Goal: Task Accomplishment & Management: Manage account settings

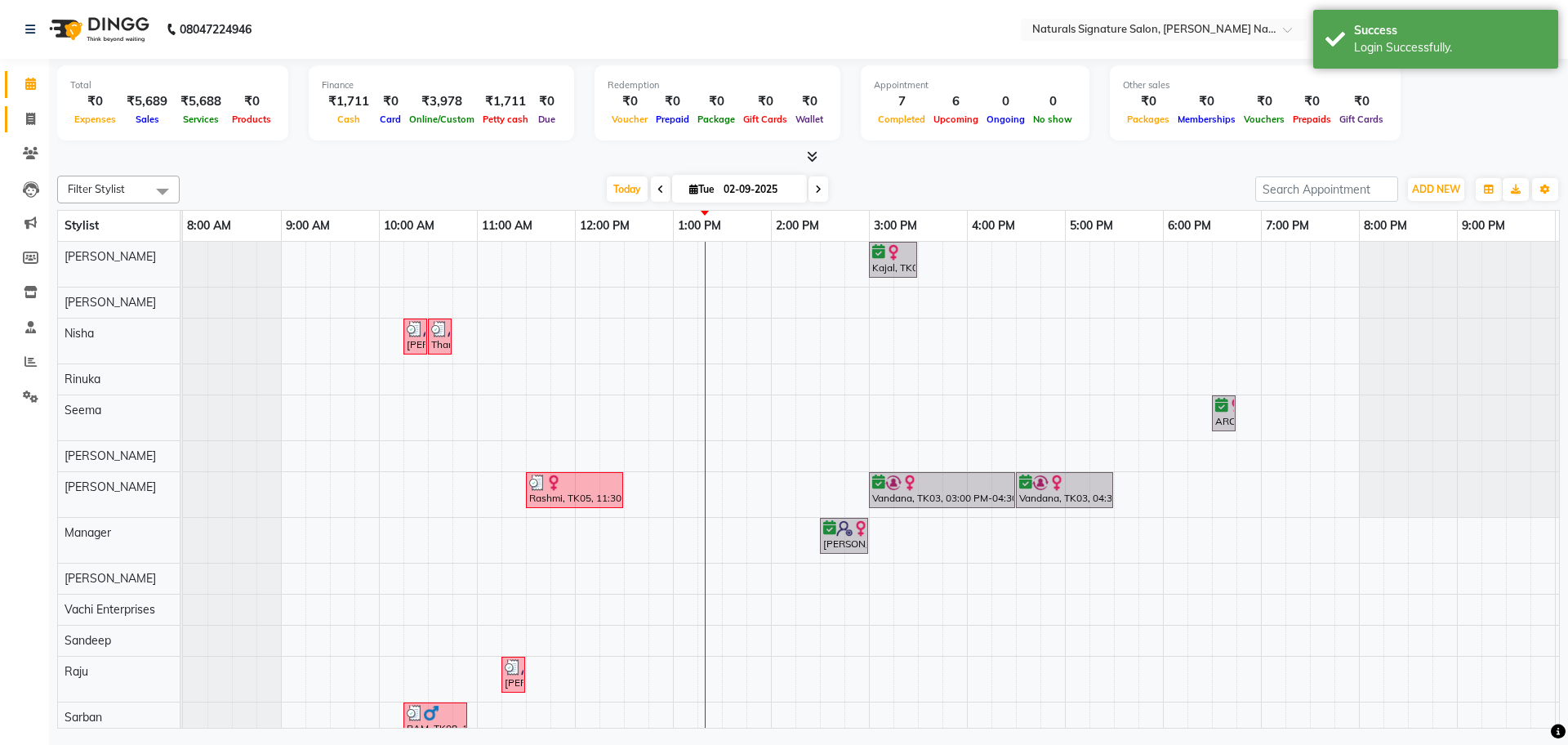
click at [27, 128] on link "Invoice" at bounding box center [24, 120] width 39 height 27
select select "6135"
select select "service"
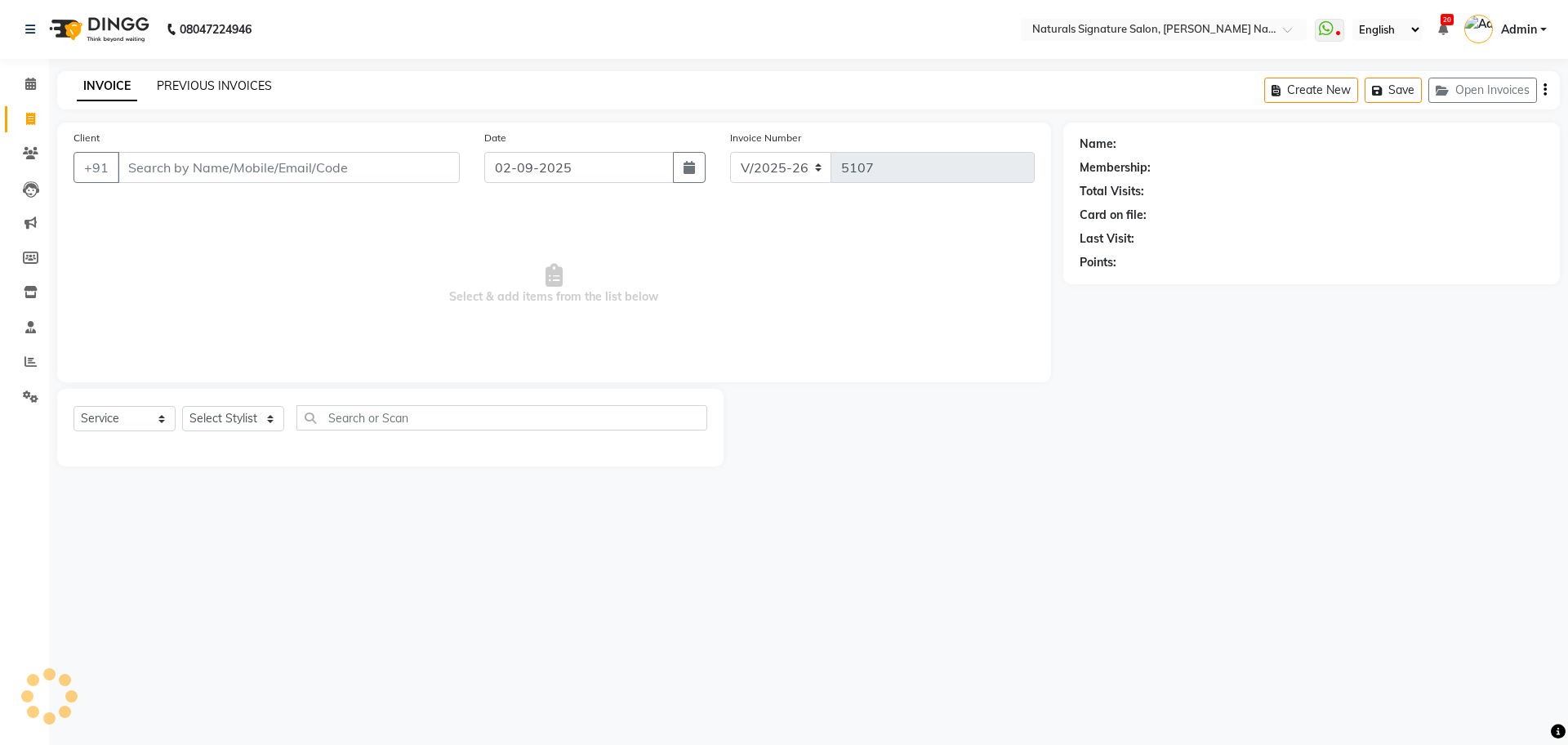
click at [248, 86] on link "PREVIOUS INVOICES" at bounding box center [214, 86] width 116 height 15
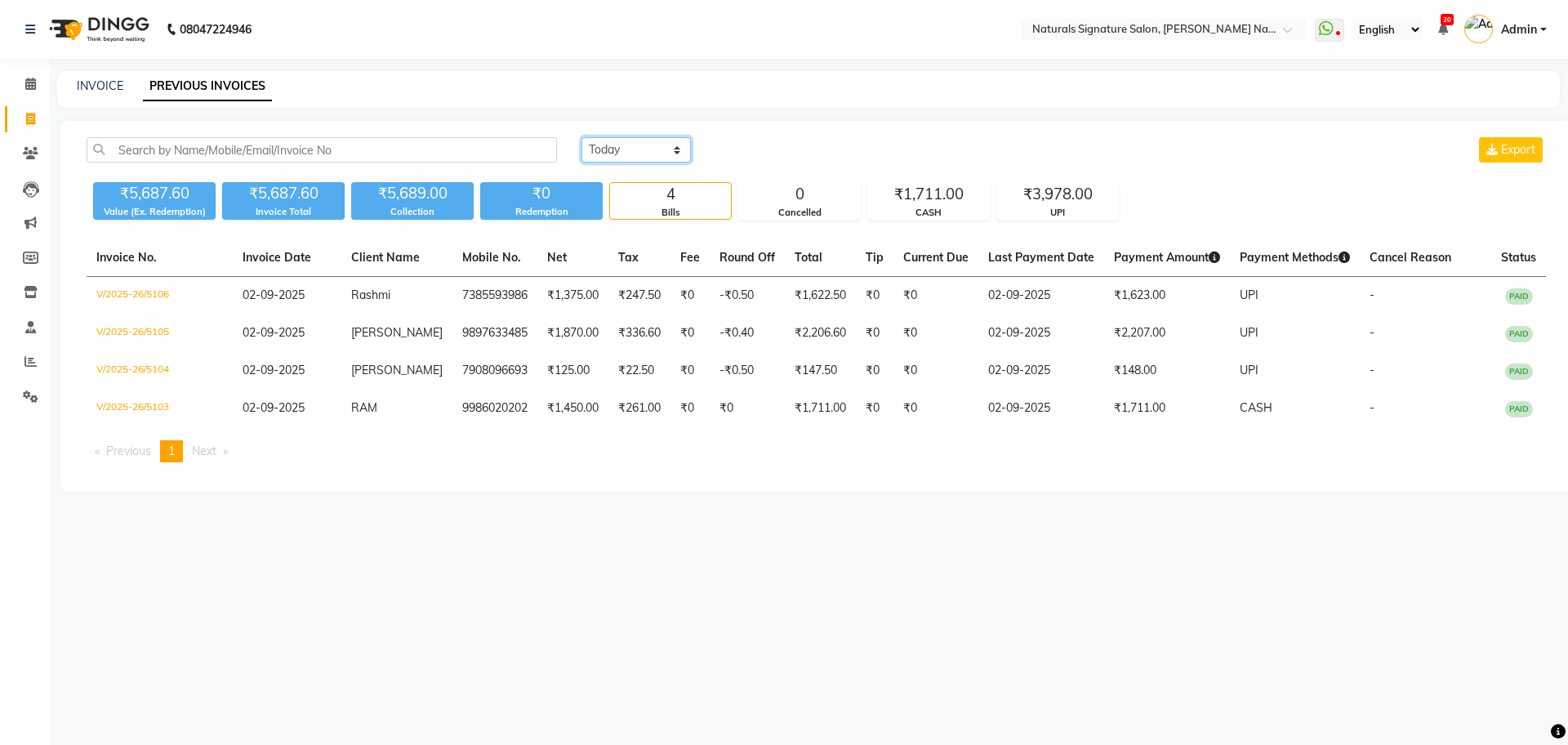
click at [620, 144] on select "[DATE] [DATE] Custom Range" at bounding box center [637, 150] width 110 height 25
select select "[DATE]"
click at [582, 137] on select "[DATE] [DATE] Custom Range" at bounding box center [637, 150] width 110 height 25
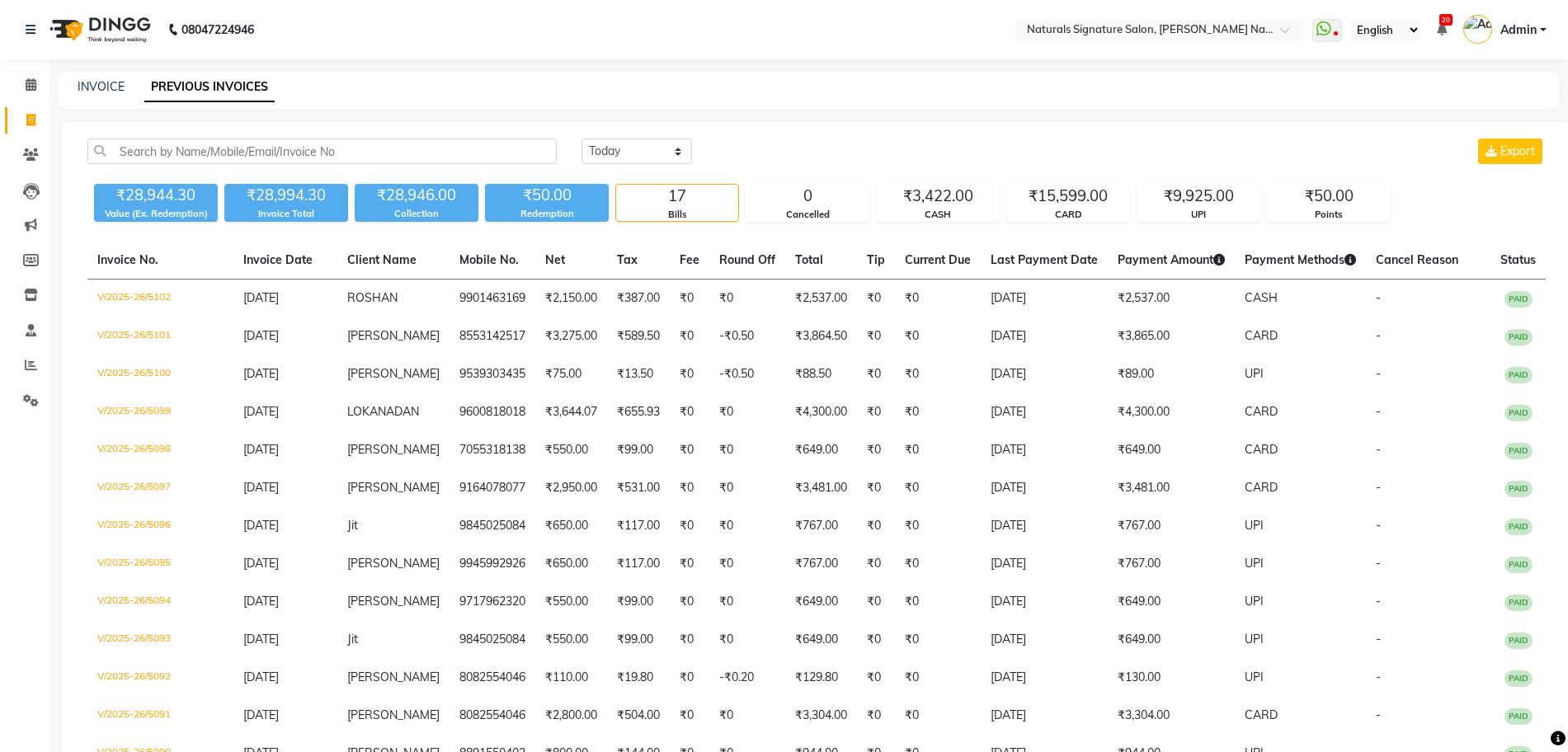
click at [810, 144] on div "[DATE] [DATE] Custom Range Export" at bounding box center [1063, 151] width 964 height 25
click at [33, 363] on icon at bounding box center [30, 365] width 13 height 13
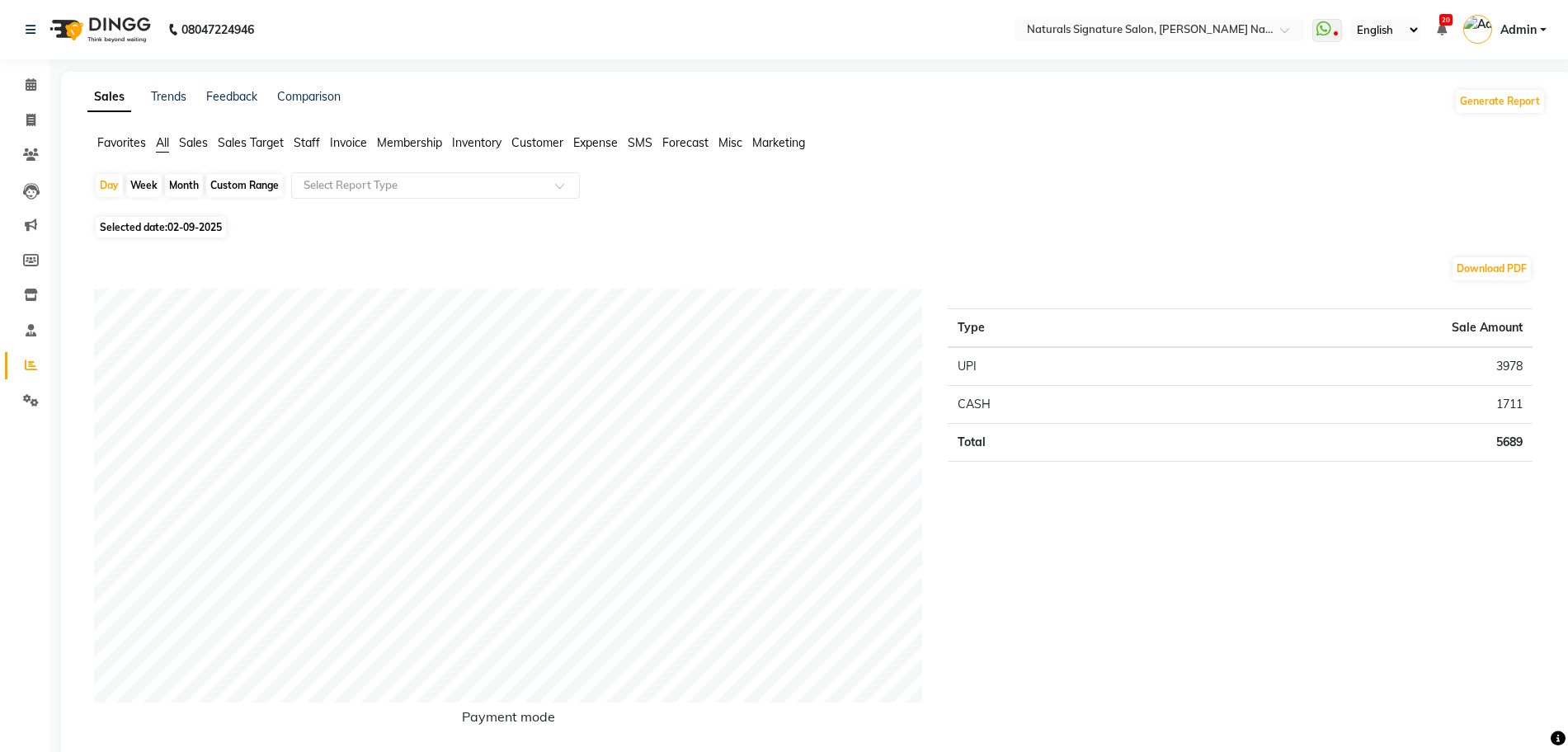
click at [305, 143] on span "Staff" at bounding box center [306, 143] width 26 height 15
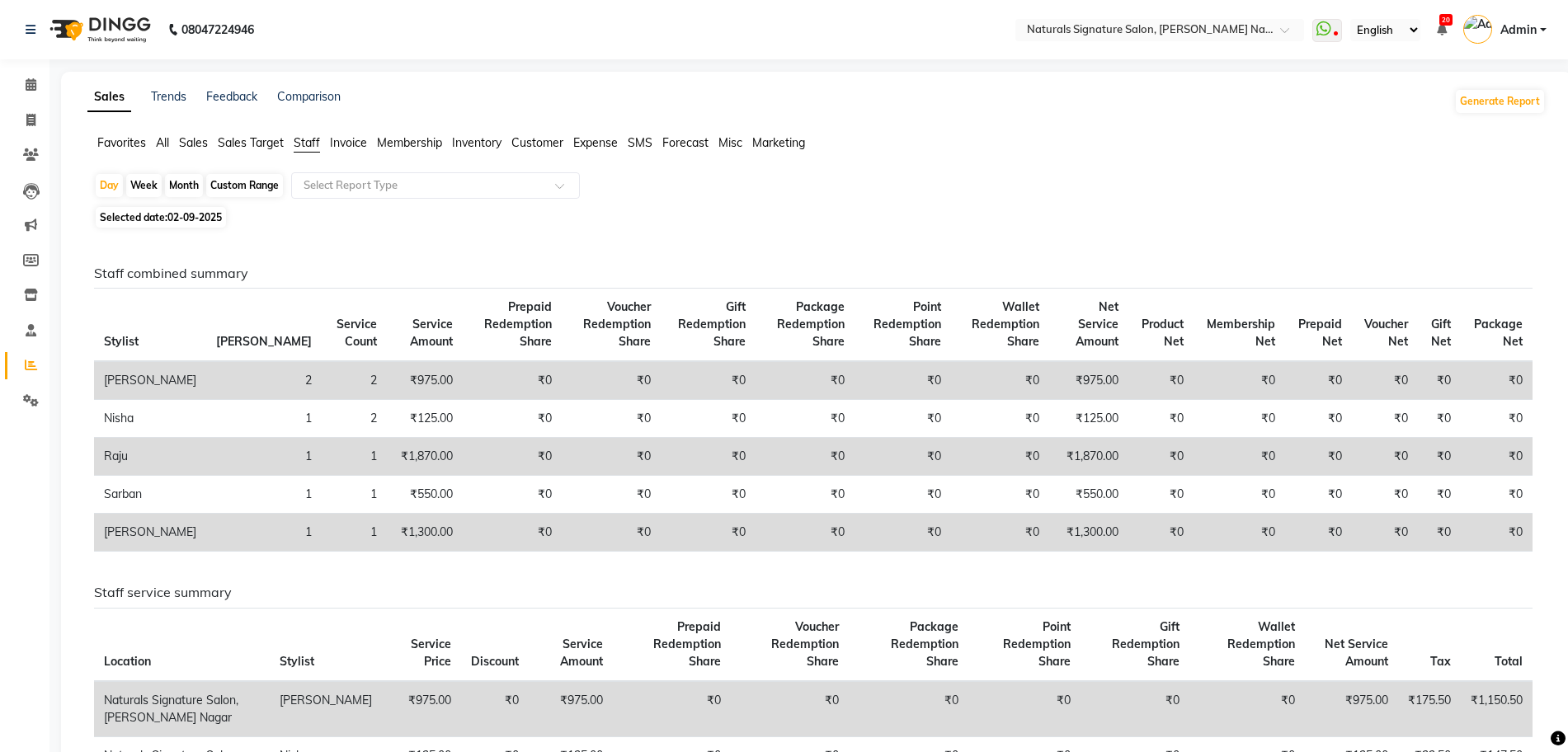
click at [216, 217] on span "02-09-2025" at bounding box center [195, 217] width 55 height 13
select select "9"
select select "2025"
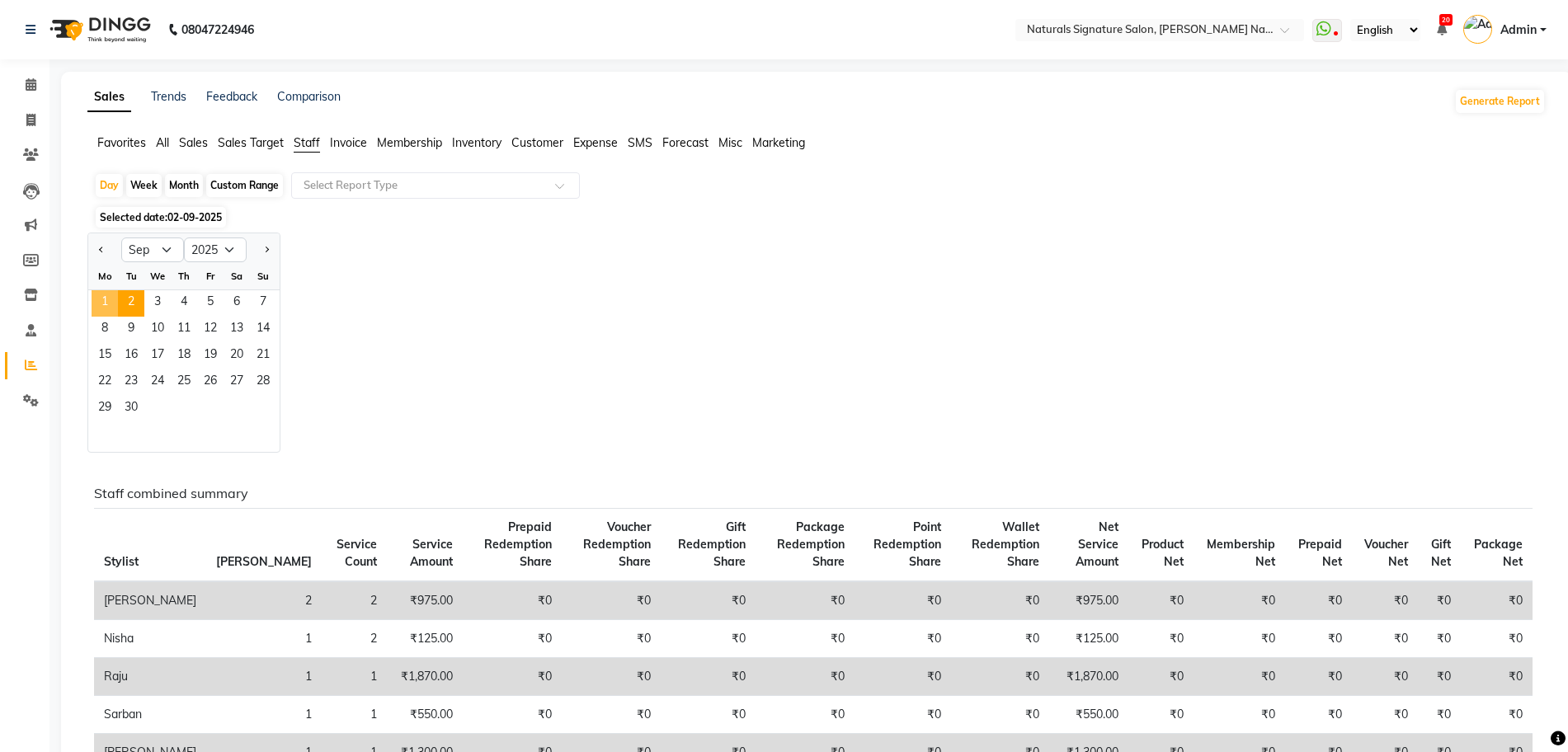
click at [108, 304] on span "1" at bounding box center [104, 303] width 26 height 26
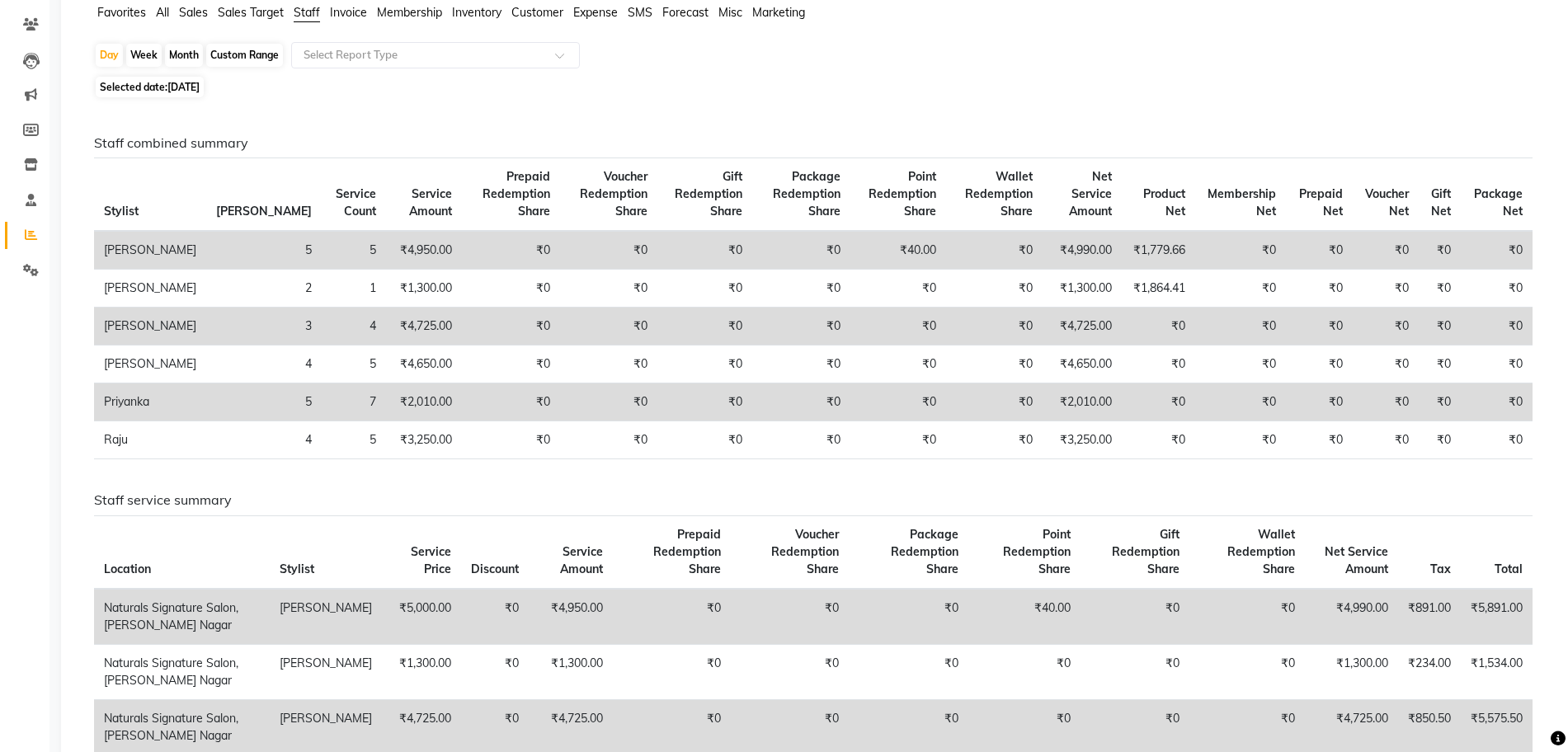
scroll to position [132, 0]
click at [1059, 485] on div "Staff combined summary Stylist Bill Count Service Count Service Amount Prepaid …" at bounding box center [813, 658] width 1438 height 1049
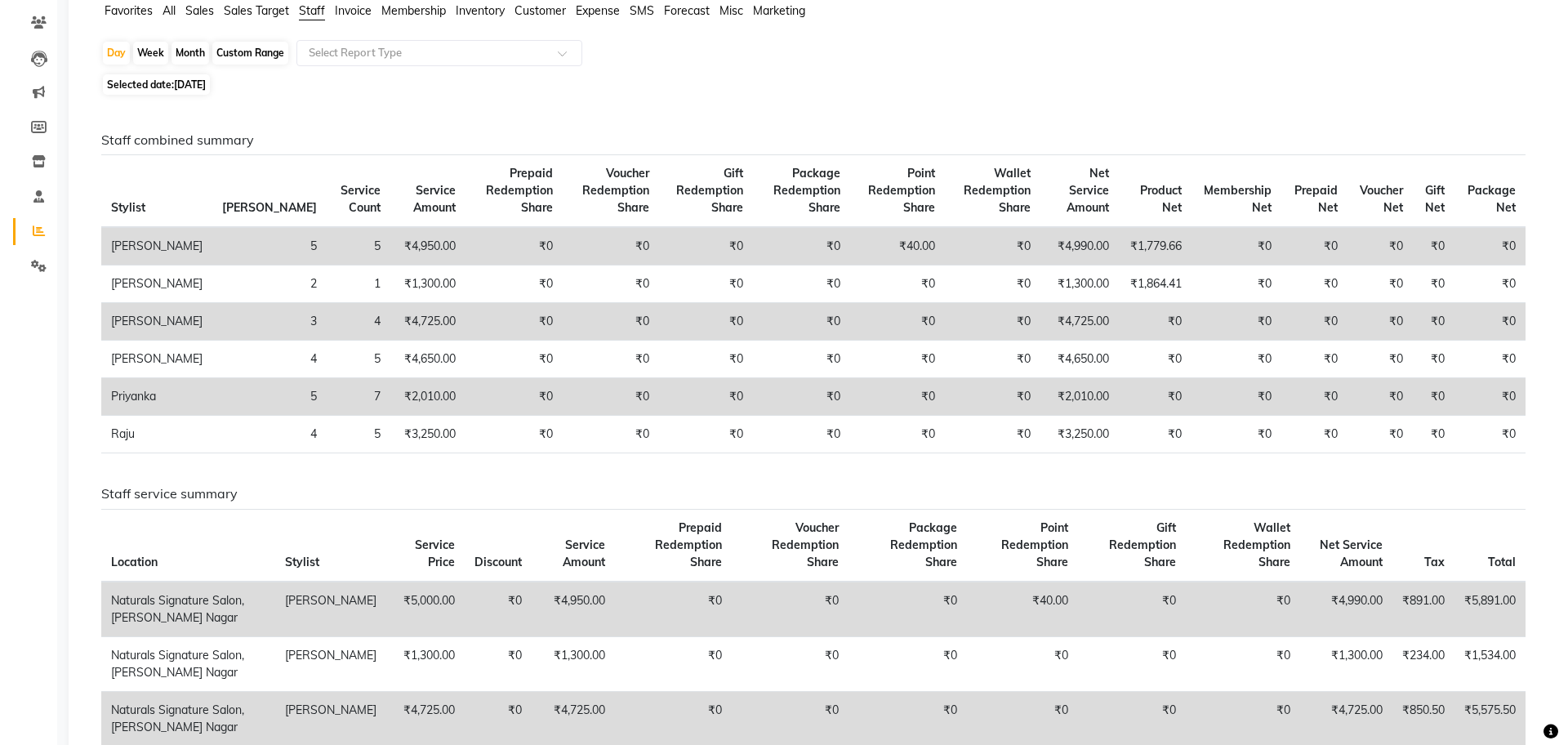
scroll to position [0, 0]
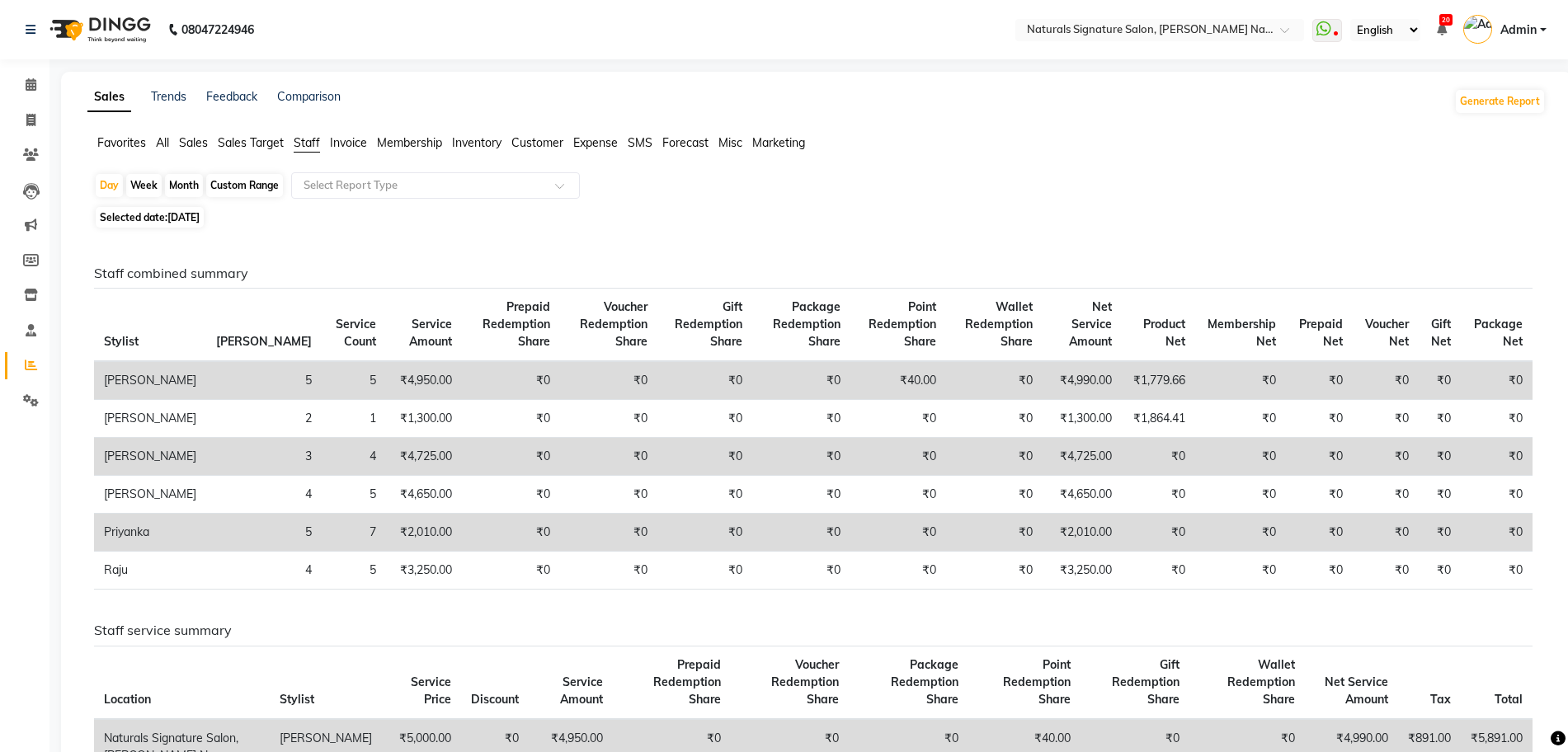
click at [1514, 39] on link "Admin" at bounding box center [1504, 30] width 83 height 27
click at [1468, 123] on link "Sign out" at bounding box center [1461, 118] width 151 height 25
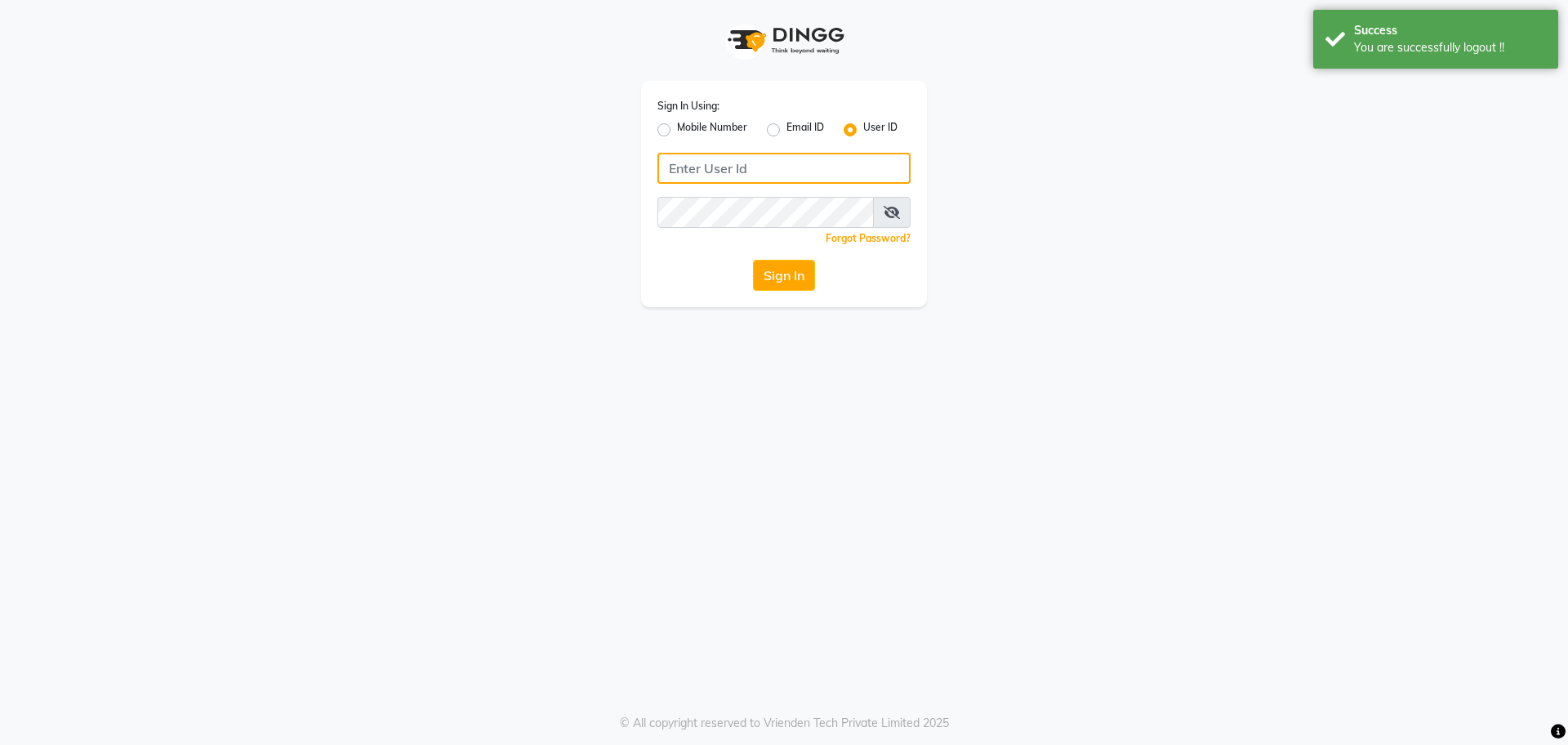
click at [789, 172] on input "Username" at bounding box center [784, 168] width 253 height 31
type input "E"
type input "evitas"
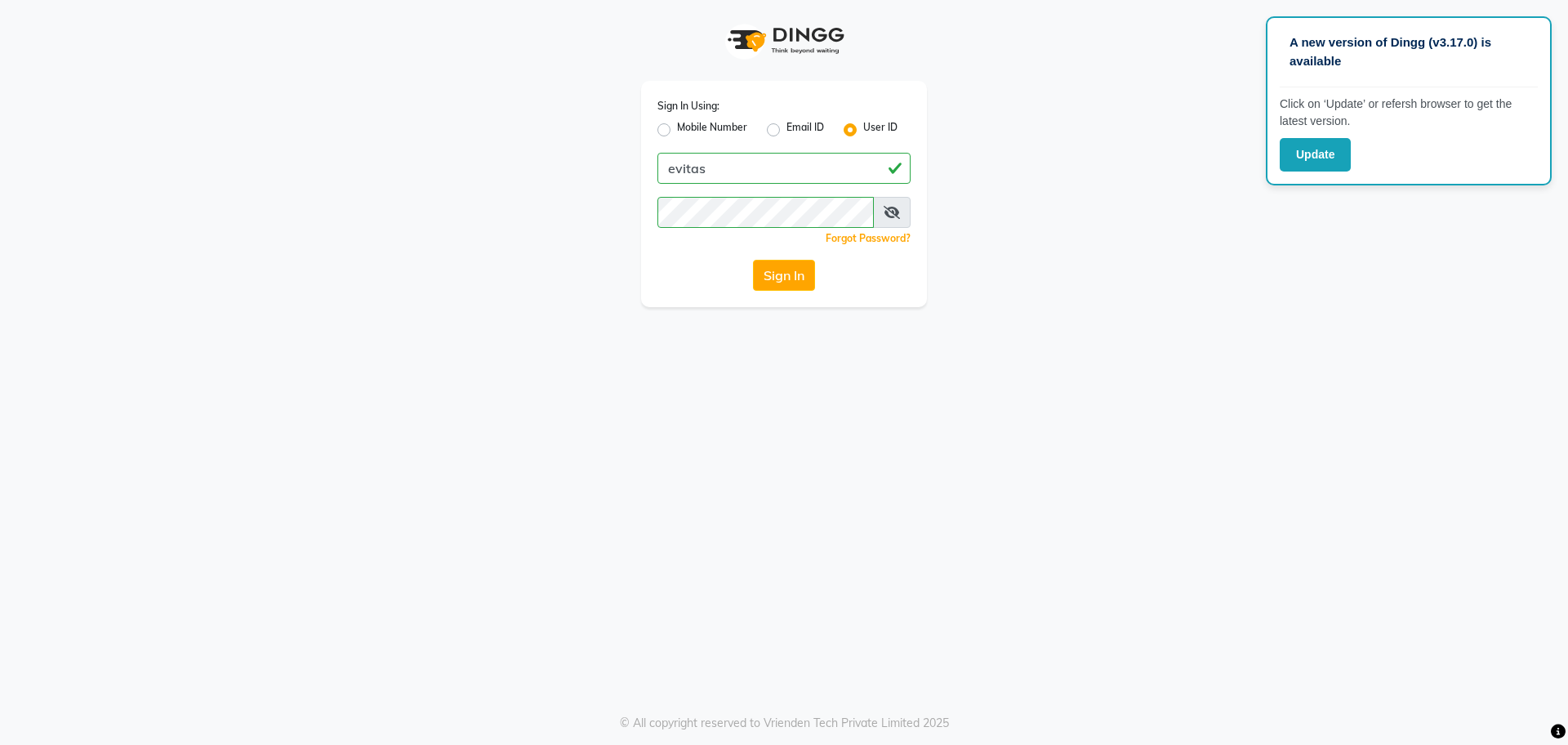
click at [897, 210] on icon at bounding box center [892, 213] width 17 height 13
click at [804, 278] on button "Sign In" at bounding box center [784, 275] width 62 height 31
